Goal: Task Accomplishment & Management: Complete application form

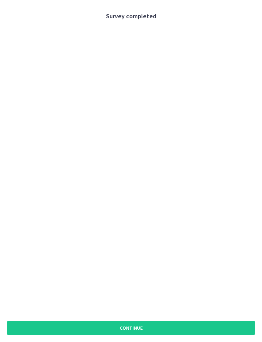
click at [163, 325] on button "Continue" at bounding box center [131, 328] width 248 height 14
click at [162, 325] on button "Continue" at bounding box center [131, 328] width 248 height 14
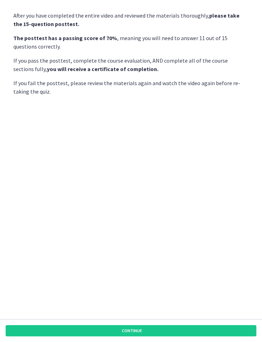
click at [154, 326] on button "Continue" at bounding box center [131, 330] width 250 height 11
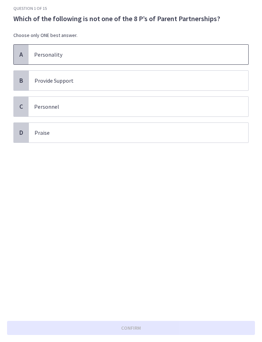
click at [46, 61] on span "Personality" at bounding box center [137, 55] width 219 height 20
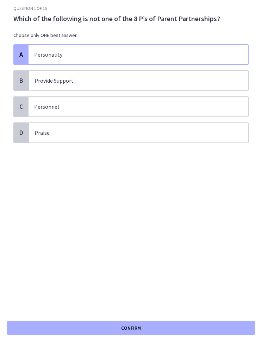
click at [145, 328] on button "Confirm" at bounding box center [131, 328] width 248 height 14
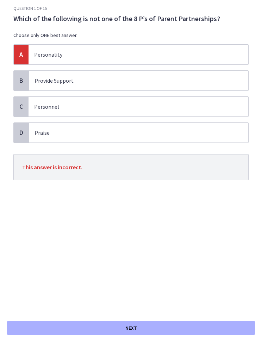
click at [21, 109] on span "C" at bounding box center [21, 106] width 4 height 8
click at [21, 115] on div "C" at bounding box center [21, 107] width 15 height 20
click at [26, 112] on div "C" at bounding box center [21, 107] width 15 height 20
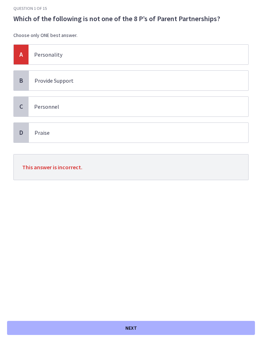
click at [48, 171] on span "This answer is incorrect." at bounding box center [52, 166] width 60 height 7
click at [20, 81] on span "B" at bounding box center [21, 80] width 4 height 8
click at [37, 114] on span "Personnel" at bounding box center [137, 107] width 219 height 20
click at [71, 321] on button "Next" at bounding box center [131, 328] width 248 height 14
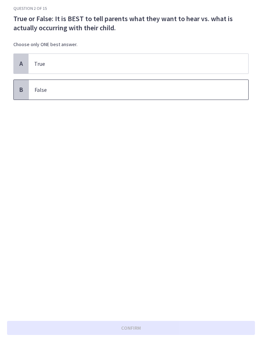
click at [41, 88] on p "False" at bounding box center [131, 89] width 194 height 8
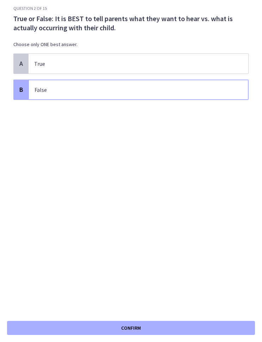
click at [66, 330] on button "Confirm" at bounding box center [131, 328] width 248 height 14
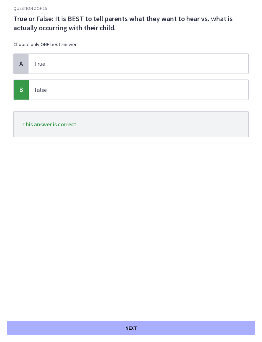
click at [81, 325] on button "Next" at bounding box center [131, 328] width 248 height 14
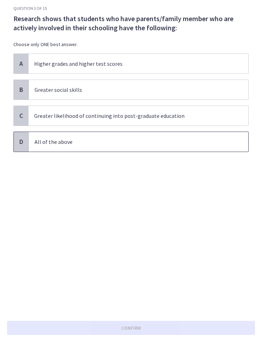
click at [204, 139] on p "All of the above" at bounding box center [131, 141] width 194 height 8
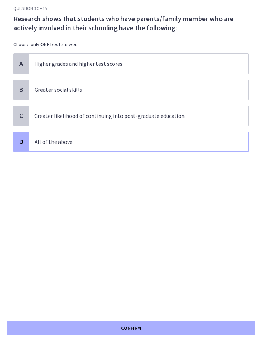
click at [188, 332] on button "Confirm" at bounding box center [131, 328] width 248 height 14
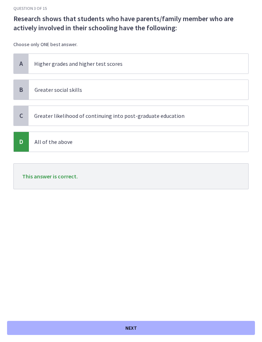
click at [197, 324] on button "Next" at bounding box center [131, 328] width 248 height 14
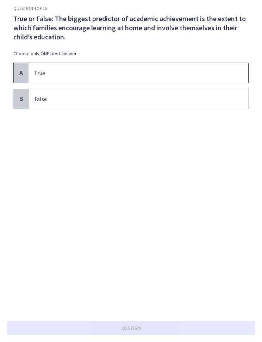
click at [15, 76] on div "A" at bounding box center [21, 73] width 15 height 20
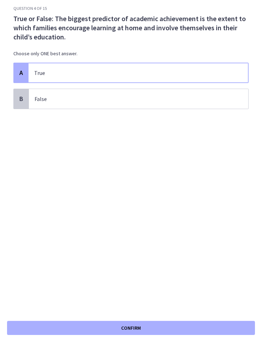
click at [216, 315] on div "Confirm" at bounding box center [131, 328] width 262 height 28
click at [217, 318] on div "Confirm" at bounding box center [131, 328] width 262 height 28
click at [187, 321] on button "Confirm" at bounding box center [131, 328] width 248 height 14
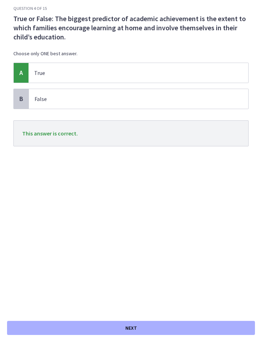
click at [195, 324] on button "Next" at bounding box center [131, 328] width 248 height 14
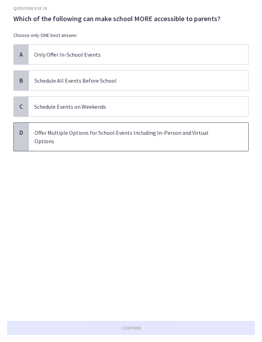
click at [48, 131] on p "Offer Multiple Options for School Events Including In-Person and Virtual Options" at bounding box center [131, 136] width 194 height 17
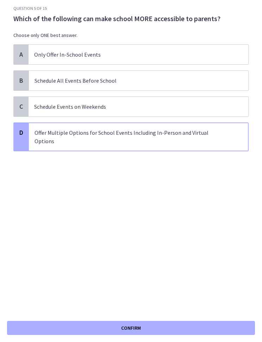
click at [213, 323] on button "Confirm" at bounding box center [131, 328] width 248 height 14
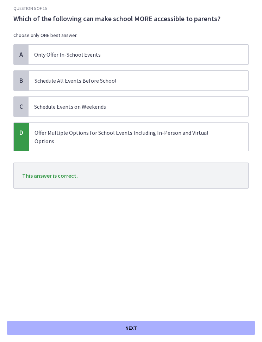
click at [209, 327] on button "Next" at bounding box center [131, 328] width 248 height 14
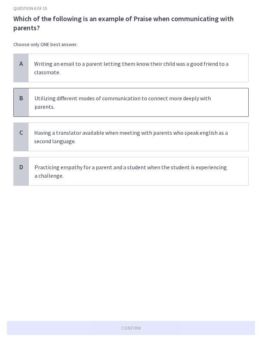
click at [21, 98] on span "B" at bounding box center [21, 98] width 4 height 8
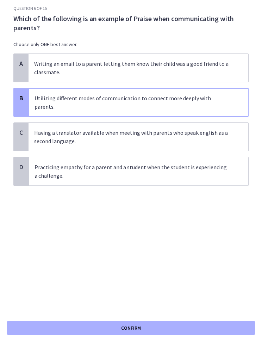
click at [208, 323] on button "Confirm" at bounding box center [131, 328] width 248 height 14
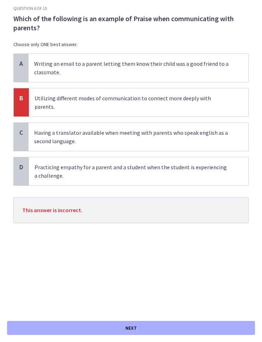
click at [206, 328] on button "Next" at bounding box center [131, 328] width 248 height 14
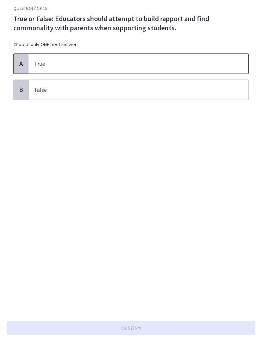
click at [29, 64] on span "True" at bounding box center [137, 64] width 219 height 20
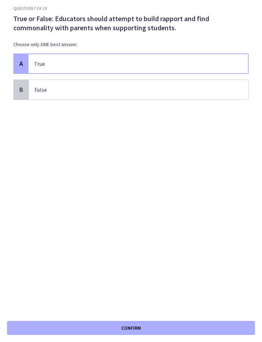
click at [207, 323] on button "Confirm" at bounding box center [131, 328] width 248 height 14
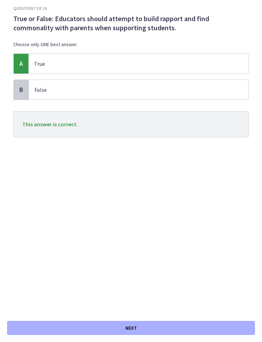
click at [207, 326] on button "Next" at bounding box center [131, 328] width 248 height 14
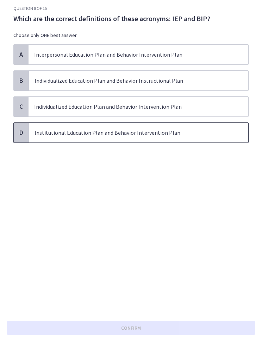
click at [59, 133] on p "Institutional Education Plan and Behavior Intervention Plan" at bounding box center [131, 132] width 194 height 8
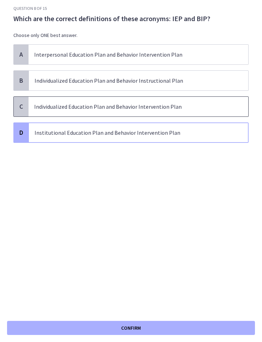
click at [220, 107] on p "Individualized Education Plan and Behavior Intervention Plan" at bounding box center [131, 106] width 194 height 8
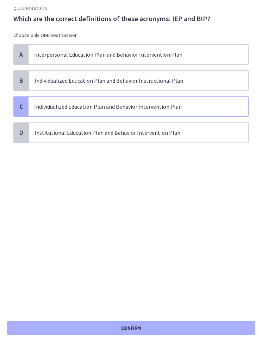
click at [197, 322] on button "Confirm" at bounding box center [131, 328] width 248 height 14
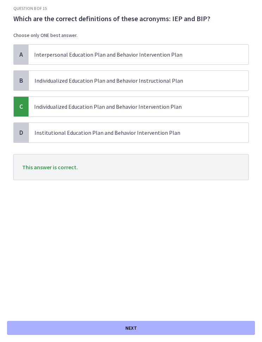
click at [214, 330] on button "Next" at bounding box center [131, 328] width 248 height 14
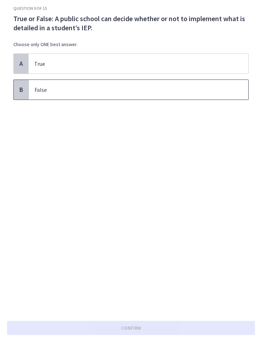
click at [38, 99] on span "False" at bounding box center [138, 90] width 219 height 20
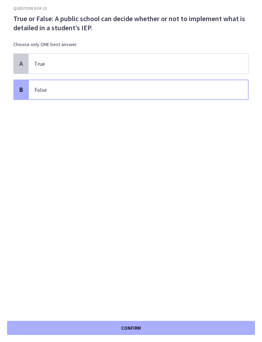
click at [218, 327] on button "Confirm" at bounding box center [131, 328] width 248 height 14
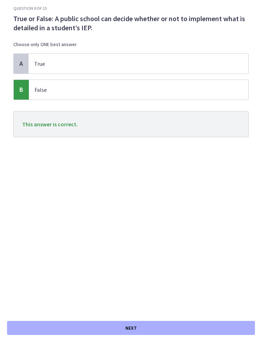
click at [220, 321] on button "Next" at bounding box center [131, 328] width 248 height 14
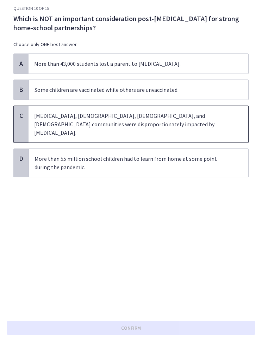
click at [52, 118] on p "Low-income, Black, Latino, and Native American communities were disproportionat…" at bounding box center [131, 123] width 194 height 25
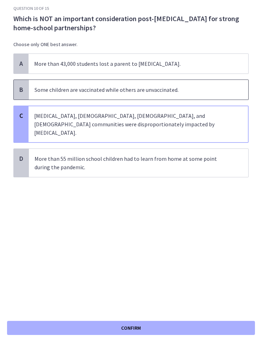
click at [32, 99] on span "Some children are vaccinated while others are unvaccinated." at bounding box center [138, 90] width 219 height 20
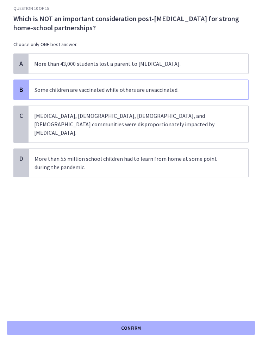
click at [220, 316] on div "Confirm" at bounding box center [131, 328] width 262 height 28
click at [219, 321] on button "Confirm" at bounding box center [131, 328] width 248 height 14
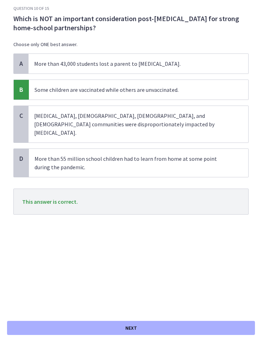
click at [215, 324] on button "Next" at bounding box center [131, 328] width 248 height 14
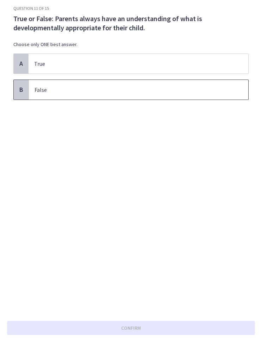
click at [39, 97] on span "False" at bounding box center [138, 90] width 219 height 20
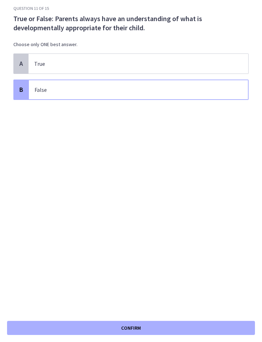
click at [218, 324] on button "Confirm" at bounding box center [131, 328] width 248 height 14
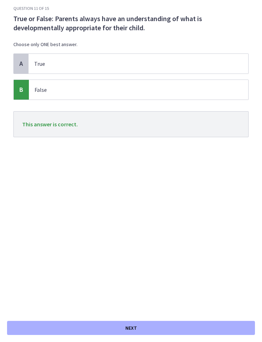
click at [218, 323] on button "Next" at bounding box center [131, 328] width 248 height 14
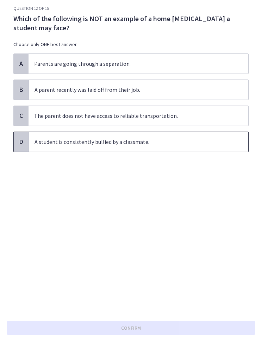
click at [71, 138] on span "A student is consistently bullied by a classmate." at bounding box center [138, 142] width 219 height 20
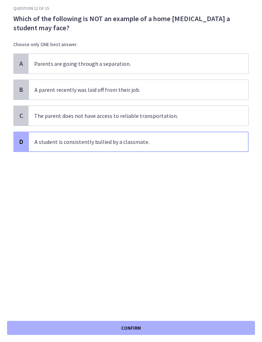
click at [214, 318] on div "Confirm" at bounding box center [131, 328] width 262 height 28
click at [214, 319] on div "Confirm" at bounding box center [131, 328] width 262 height 28
click at [207, 327] on button "Confirm" at bounding box center [131, 328] width 248 height 14
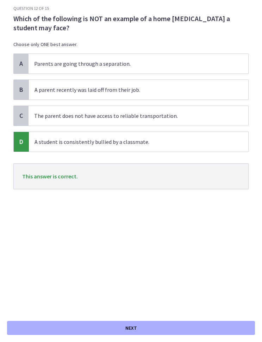
click at [211, 326] on button "Next" at bounding box center [131, 328] width 248 height 14
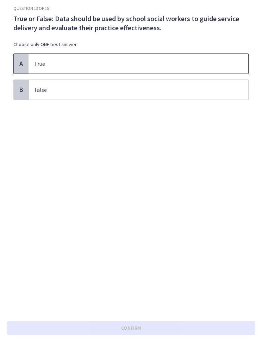
click at [21, 62] on span "A" at bounding box center [21, 63] width 4 height 8
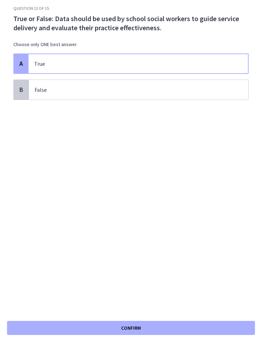
click at [201, 322] on button "Confirm" at bounding box center [131, 328] width 248 height 14
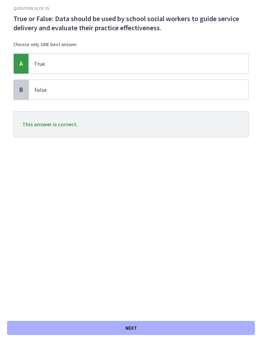
click at [196, 322] on button "Next" at bounding box center [131, 328] width 248 height 14
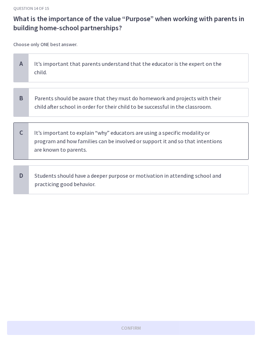
click at [230, 137] on span "It’s important to explain “why” educators are using a specific modality or prog…" at bounding box center [137, 141] width 219 height 37
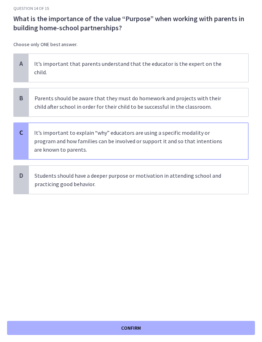
click at [210, 340] on div "Confirm" at bounding box center [131, 328] width 262 height 28
click at [205, 329] on button "Confirm" at bounding box center [131, 328] width 248 height 14
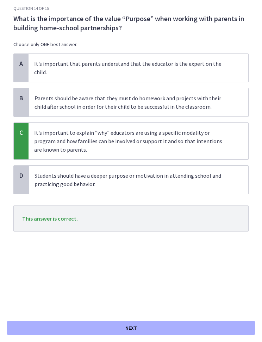
click at [205, 327] on button "Next" at bounding box center [131, 328] width 248 height 14
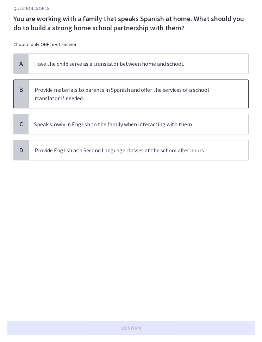
click at [39, 91] on p "Provide materials to parents in Spanish and offer the services of a school tran…" at bounding box center [131, 93] width 194 height 17
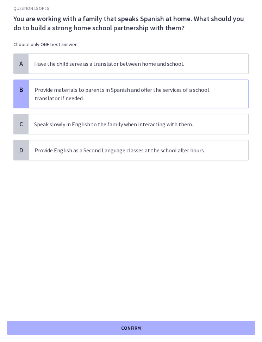
click at [197, 330] on button "Confirm" at bounding box center [131, 328] width 248 height 14
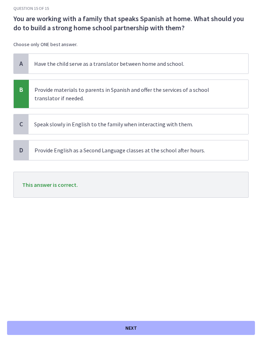
click at [197, 328] on button "Next" at bounding box center [131, 328] width 248 height 14
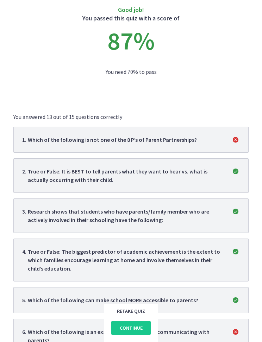
click at [141, 326] on span "Continue" at bounding box center [131, 327] width 23 height 8
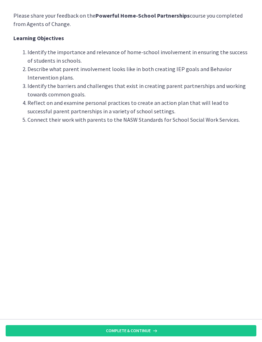
click at [188, 327] on button "Complete & continue" at bounding box center [131, 330] width 250 height 11
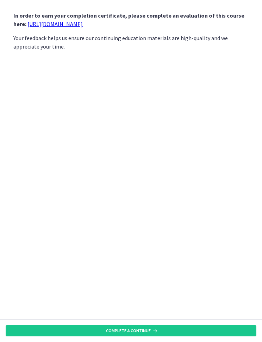
click at [25, 18] on strong "In order to earn your completion certificate, please complete an evaluation of …" at bounding box center [128, 19] width 231 height 15
click at [35, 23] on link "[URL][DOMAIN_NAME]" at bounding box center [54, 23] width 55 height 7
click at [178, 329] on button "Complete & continue" at bounding box center [131, 330] width 250 height 11
click at [178, 329] on button "Continue" at bounding box center [131, 330] width 250 height 11
